Goal: Task Accomplishment & Management: Manage account settings

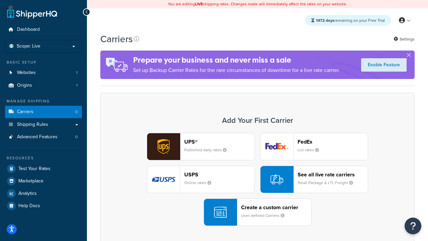
click at [257, 180] on div "UPS® Published daily rates FedEx List rates USPS Online rates See all live rate…" at bounding box center [257, 179] width 300 height 93
click at [333, 142] on header "FedEx" at bounding box center [333, 141] width 70 height 6
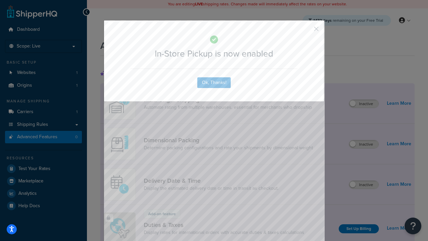
scroll to position [217, 0]
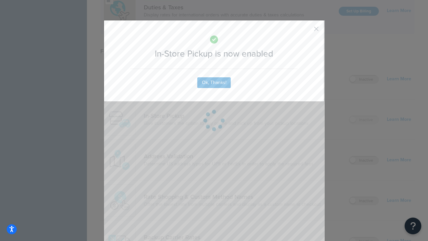
click at [306, 31] on button "button" at bounding box center [307, 31] width 2 height 2
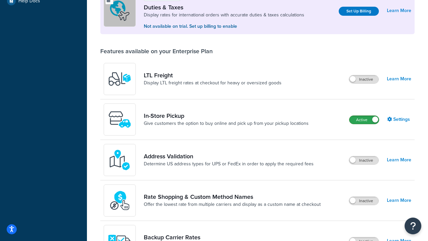
scroll to position [205, 0]
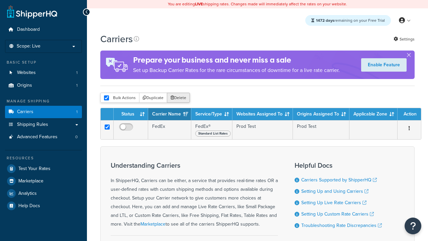
click at [178, 98] on button "Delete" at bounding box center [178, 98] width 23 height 10
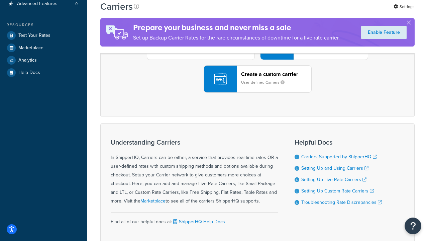
click at [257, 93] on div "UPS® Published daily rates FedEx List rates USPS Online rates See all live rate…" at bounding box center [257, 46] width 300 height 93
click at [333, 12] on header "FedEx" at bounding box center [333, 8] width 70 height 6
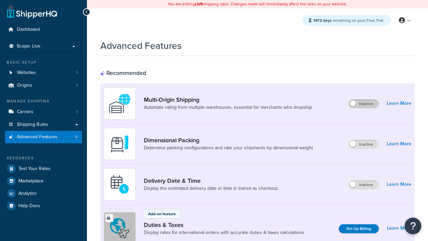
click at [364, 104] on label "Inactive" at bounding box center [363, 104] width 29 height 8
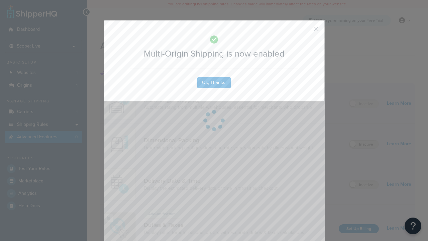
click at [306, 31] on button "button" at bounding box center [307, 31] width 2 height 2
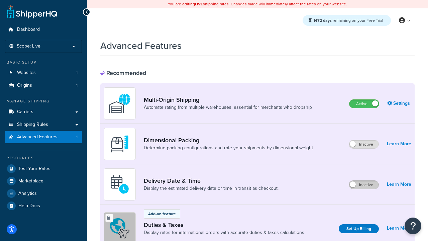
click at [364, 185] on label "Inactive" at bounding box center [363, 185] width 29 height 8
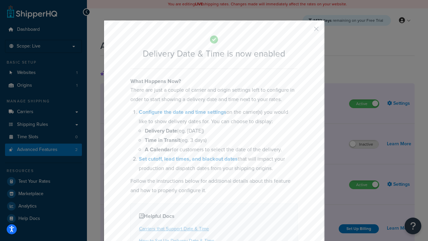
click at [306, 31] on button "button" at bounding box center [307, 31] width 2 height 2
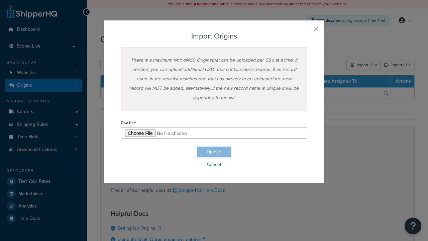
click at [214, 133] on input "file" at bounding box center [214, 132] width 187 height 11
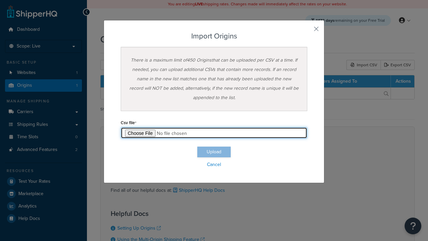
type input "C:\fakepath\importOriginsSuccess.csv"
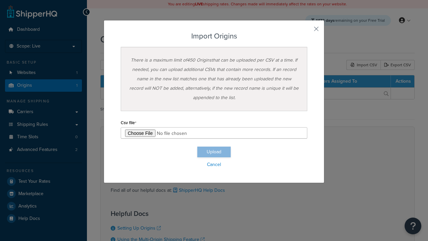
click at [214, 152] on button "Upload" at bounding box center [213, 151] width 33 height 11
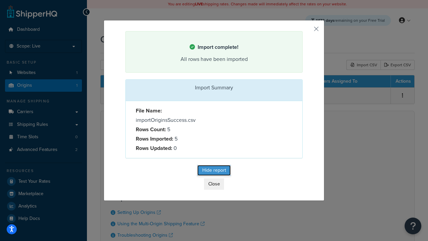
click at [214, 171] on button "Hide report" at bounding box center [213, 170] width 33 height 11
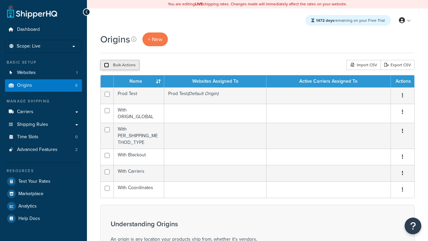
click at [106, 66] on input "checkbox" at bounding box center [106, 65] width 5 height 5
checkbox input "true"
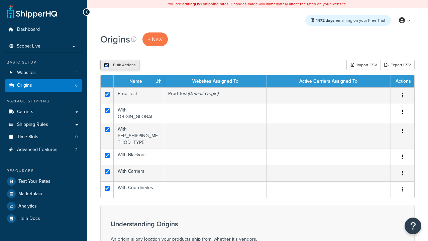
checkbox input "true"
click at [152, 66] on button "Duplicate" at bounding box center [153, 65] width 28 height 10
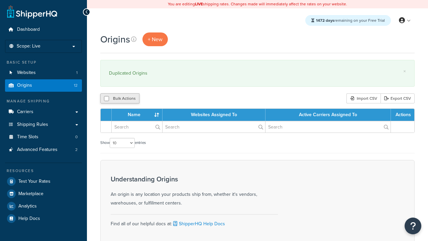
click at [106, 99] on input "checkbox" at bounding box center [106, 98] width 5 height 5
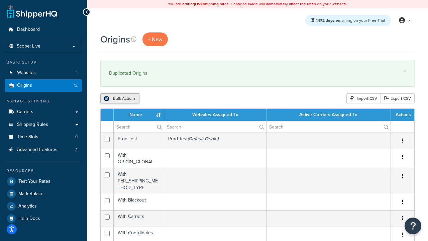
click at [106, 99] on input "checkbox" at bounding box center [106, 98] width 5 height 5
checkbox input "false"
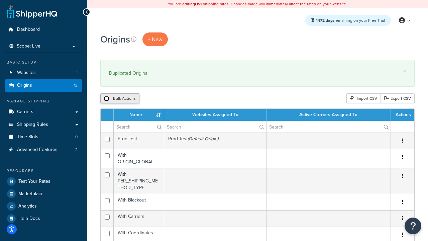
checkbox input "false"
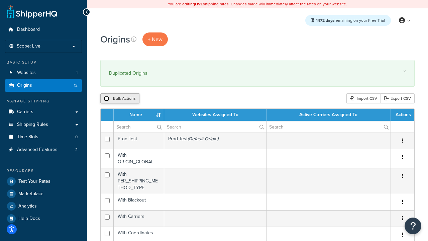
checkbox input "false"
click at [106, 99] on input "checkbox" at bounding box center [106, 98] width 5 height 5
checkbox input "true"
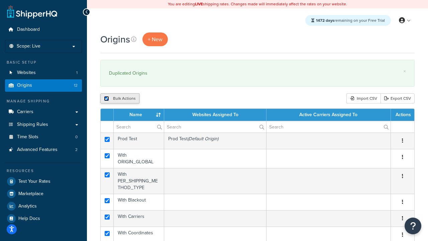
checkbox input "true"
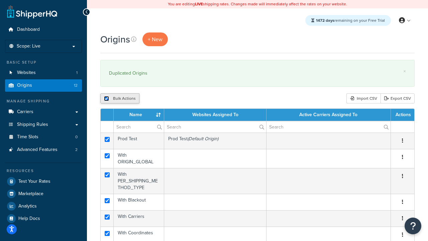
checkbox input "true"
click at [178, 99] on button "Delete" at bounding box center [178, 98] width 23 height 10
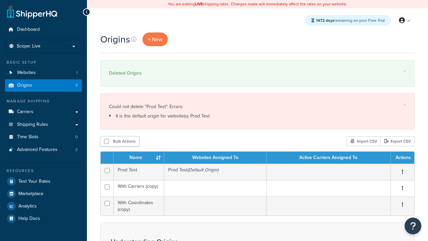
click at [107, 187] on input "checkbox" at bounding box center [107, 186] width 5 height 5
checkbox input "true"
click at [107, 204] on input "checkbox" at bounding box center [107, 203] width 5 height 5
checkbox input "true"
click at [0, 0] on button "Delete" at bounding box center [0, 0] width 0 height 0
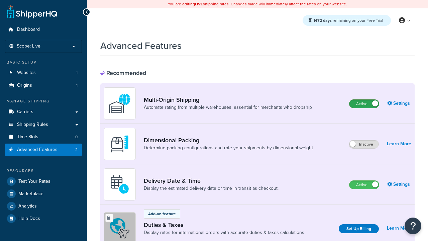
click at [364, 104] on label "Active" at bounding box center [363, 104] width 29 height 8
click at [364, 185] on label "Active" at bounding box center [363, 185] width 29 height 8
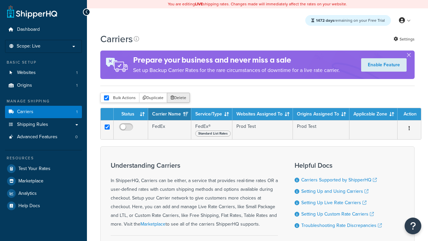
click at [178, 98] on button "Delete" at bounding box center [178, 98] width 23 height 10
